Goal: Find specific page/section: Find specific page/section

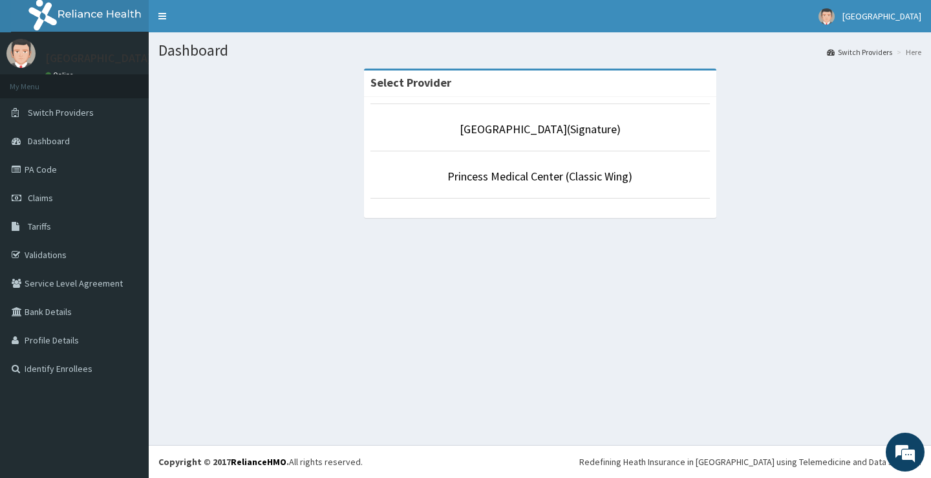
click at [541, 129] on link "[GEOGRAPHIC_DATA](Signature)" at bounding box center [540, 129] width 161 height 15
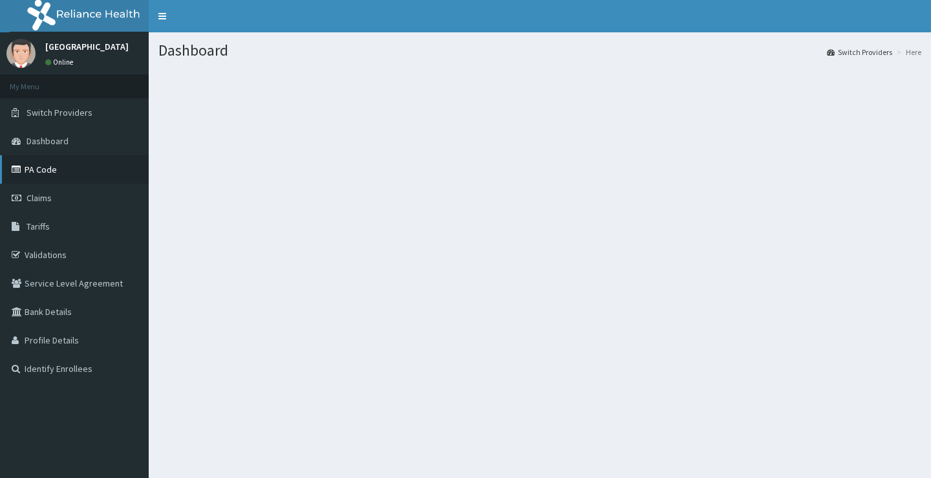
click at [43, 169] on link "PA Code" at bounding box center [74, 169] width 149 height 28
click at [49, 171] on link "PA Code" at bounding box center [74, 169] width 149 height 28
